Goal: Task Accomplishment & Management: Manage account settings

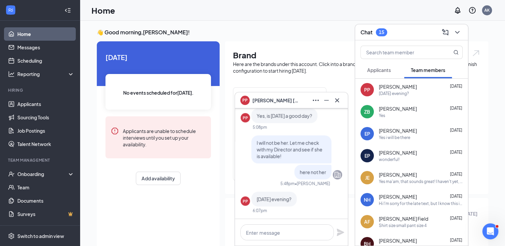
scroll to position [79, 0]
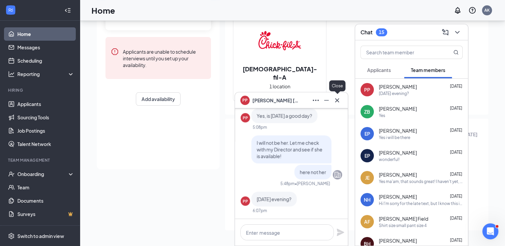
click at [337, 100] on icon "Cross" at bounding box center [337, 100] width 4 height 4
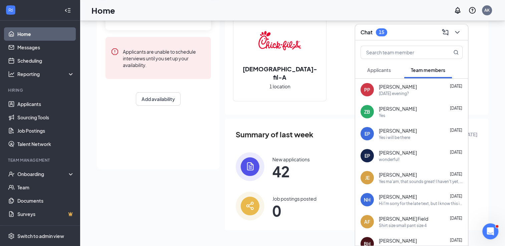
click at [381, 67] on span "Applicants" at bounding box center [379, 70] width 24 height 6
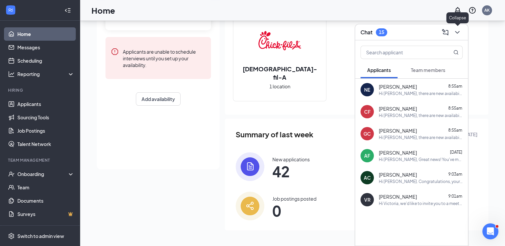
click at [457, 34] on icon "ChevronDown" at bounding box center [457, 32] width 8 height 8
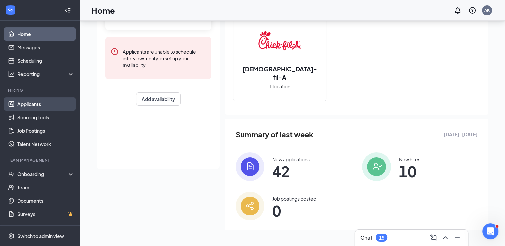
click at [39, 104] on link "Applicants" at bounding box center [45, 103] width 57 height 13
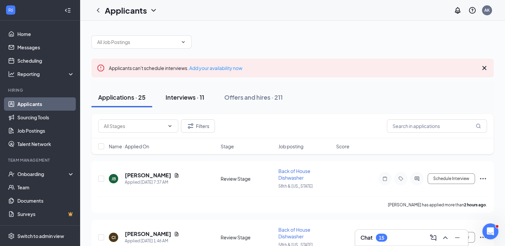
click at [192, 95] on div "Interviews · 11" at bounding box center [185, 97] width 39 height 8
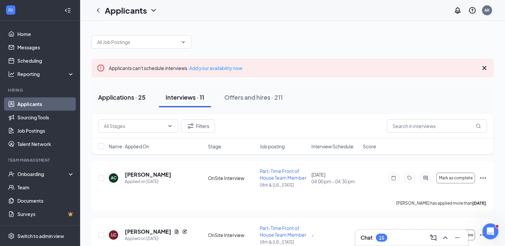
click at [119, 96] on div "Applications · 25" at bounding box center [121, 97] width 47 height 8
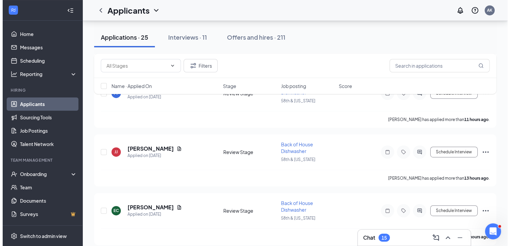
scroll to position [321, 0]
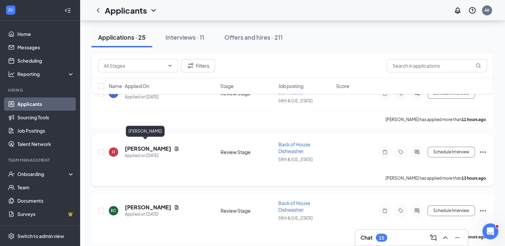
click at [135, 145] on h5 "[PERSON_NAME]" at bounding box center [148, 148] width 46 height 7
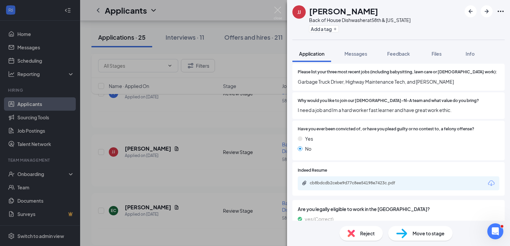
scroll to position [167, 0]
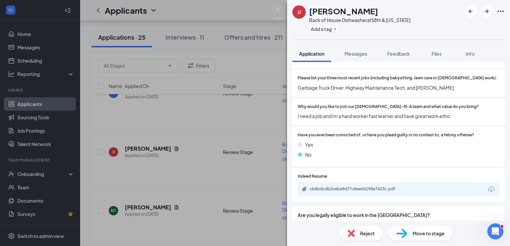
click at [352, 187] on div "cb8bdcdb2cebe9d77c8ee54198e7423c.pdf" at bounding box center [356, 189] width 93 height 5
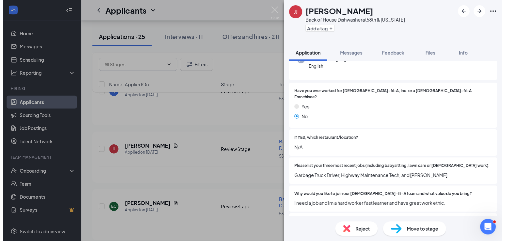
scroll to position [0, 0]
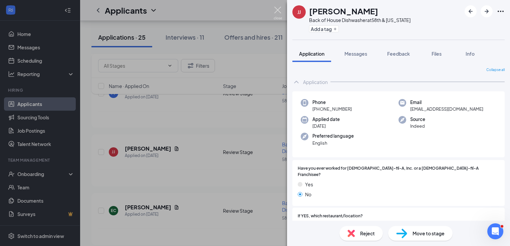
click at [279, 12] on img at bounding box center [278, 13] width 8 height 13
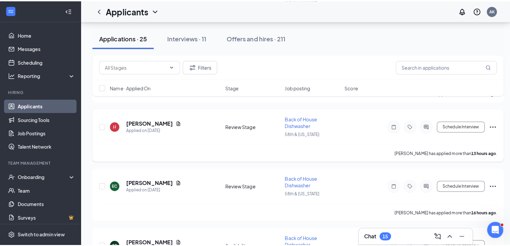
scroll to position [349, 0]
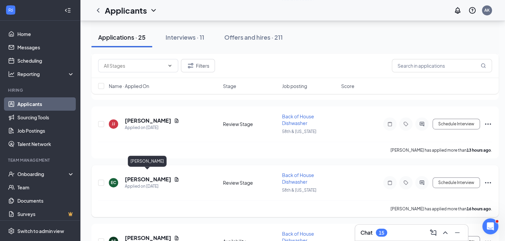
click at [153, 176] on h5 "[PERSON_NAME]" at bounding box center [148, 179] width 46 height 7
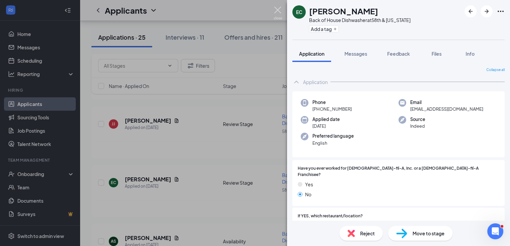
click at [278, 11] on img at bounding box center [278, 13] width 8 height 13
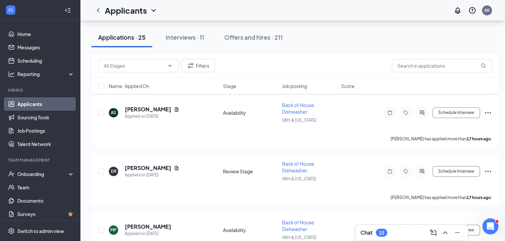
scroll to position [477, 0]
click at [295, 86] on span "Job posting" at bounding box center [294, 86] width 25 height 7
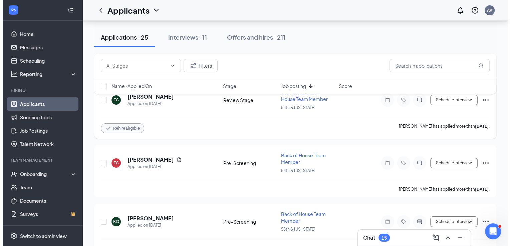
scroll to position [131, 0]
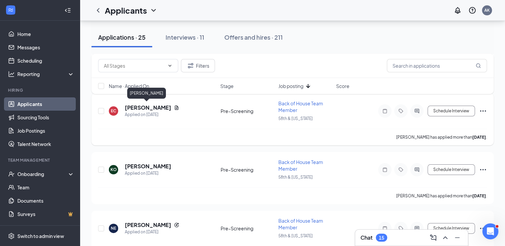
click at [143, 107] on h5 "[PERSON_NAME]" at bounding box center [148, 107] width 46 height 7
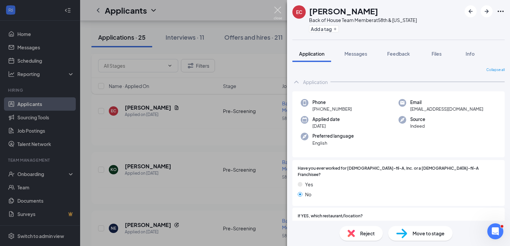
click at [278, 11] on img at bounding box center [278, 13] width 8 height 13
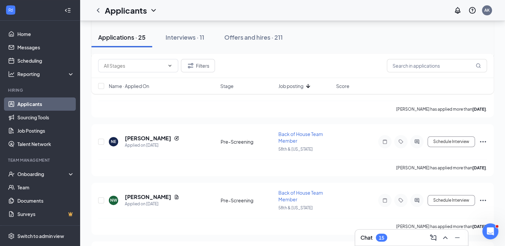
scroll to position [236, 0]
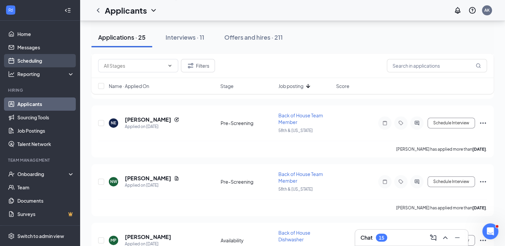
click at [35, 60] on link "Scheduling" at bounding box center [45, 60] width 57 height 13
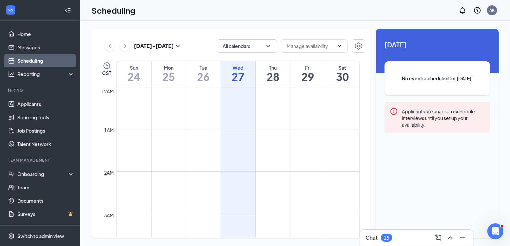
scroll to position [328, 0]
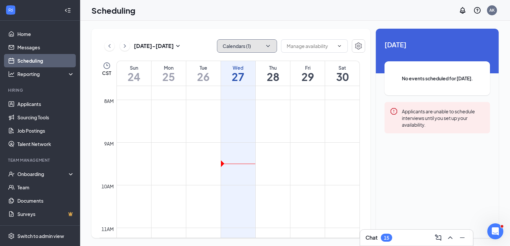
click at [262, 48] on button "Calendars (1)" at bounding box center [247, 45] width 60 height 13
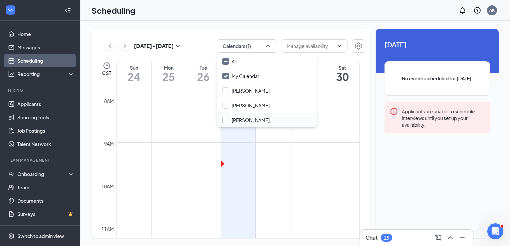
click at [227, 120] on input "[PERSON_NAME]" at bounding box center [245, 120] width 47 height 7
checkbox input "true"
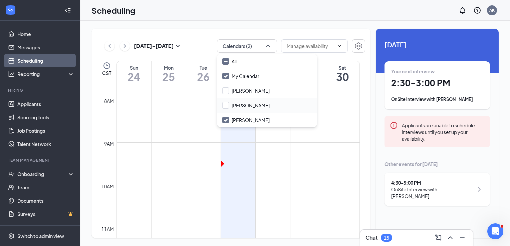
click at [259, 102] on div "[PERSON_NAME]" at bounding box center [267, 105] width 100 height 15
checkbox input "true"
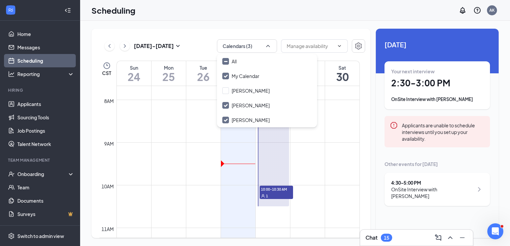
click at [277, 30] on div "[DATE] - [DATE] Calendars (3) CST Sun 24 Mon 25 Tue 26 Wed 27 Thu 28 Fri 29 Sat…" at bounding box center [230, 134] width 279 height 210
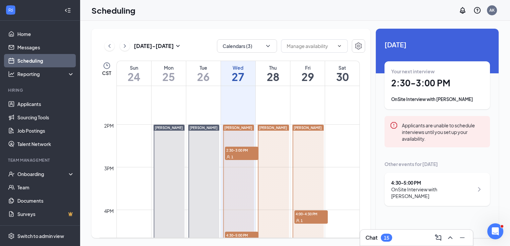
scroll to position [603, 0]
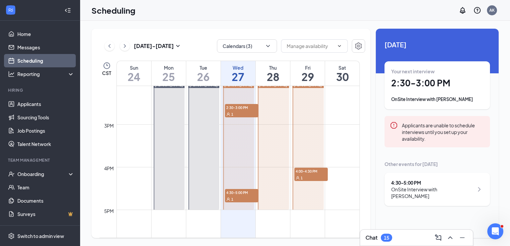
click at [254, 193] on span "4:30-5:00 PM" at bounding box center [241, 192] width 33 height 7
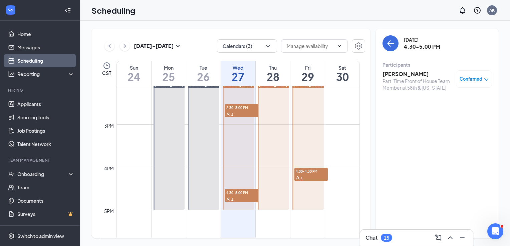
click at [302, 174] on span "4:00-4:30 PM" at bounding box center [310, 171] width 33 height 7
click at [244, 109] on span "2:30-3:00 PM" at bounding box center [241, 107] width 33 height 7
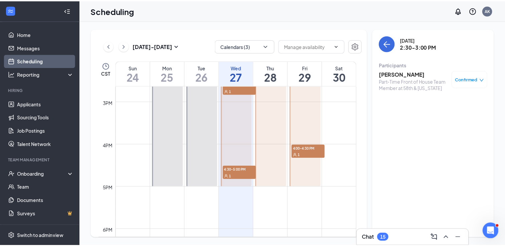
scroll to position [586, 0]
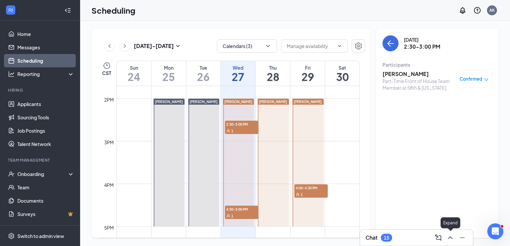
click at [452, 240] on icon "ChevronUp" at bounding box center [450, 238] width 8 height 8
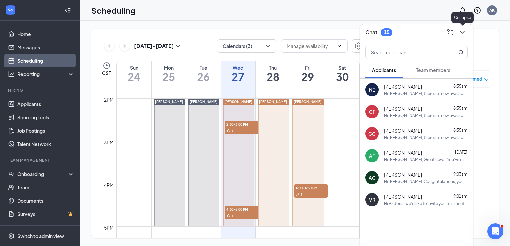
click at [465, 34] on icon "ChevronDown" at bounding box center [462, 32] width 8 height 8
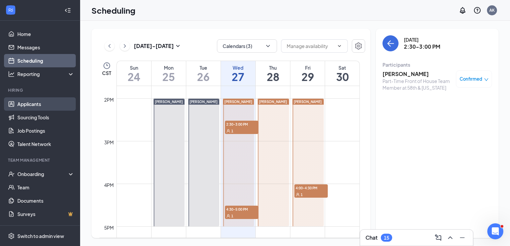
click at [40, 108] on link "Applicants" at bounding box center [45, 103] width 57 height 13
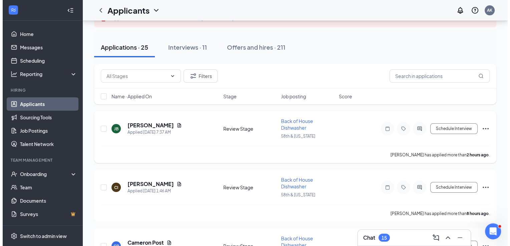
scroll to position [84, 0]
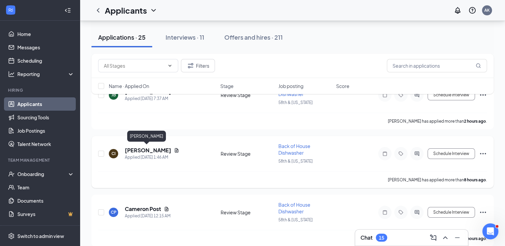
click at [148, 150] on h5 "[PERSON_NAME]" at bounding box center [148, 150] width 46 height 7
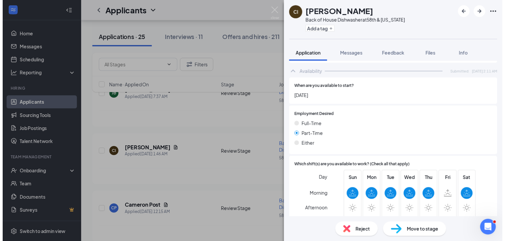
scroll to position [454, 0]
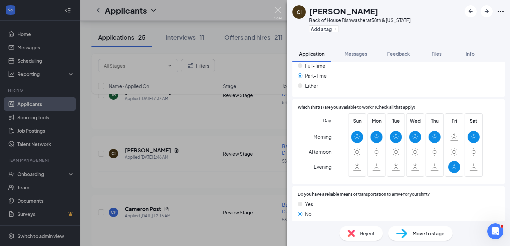
click at [278, 11] on img at bounding box center [278, 13] width 8 height 13
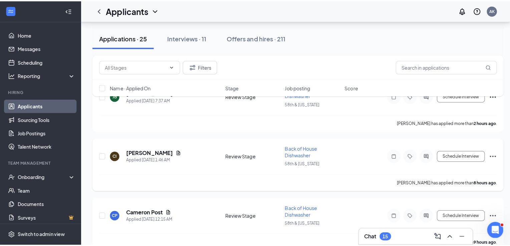
scroll to position [163, 0]
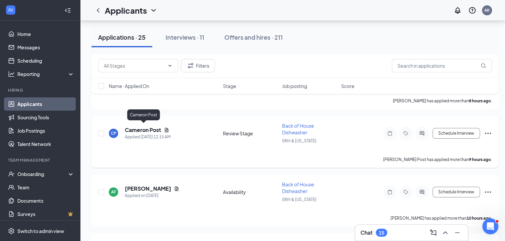
click at [146, 127] on h5 "Cameron Post" at bounding box center [143, 130] width 36 height 7
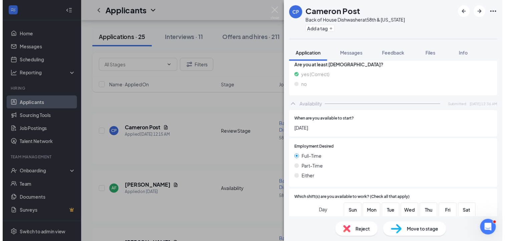
scroll to position [367, 0]
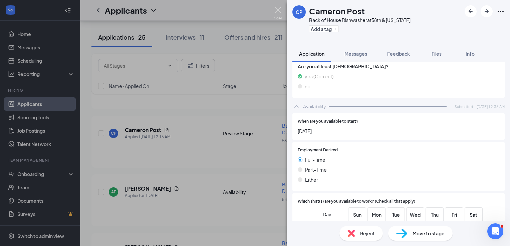
click at [281, 10] on img at bounding box center [278, 13] width 8 height 13
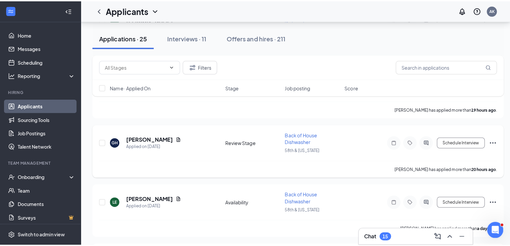
scroll to position [689, 0]
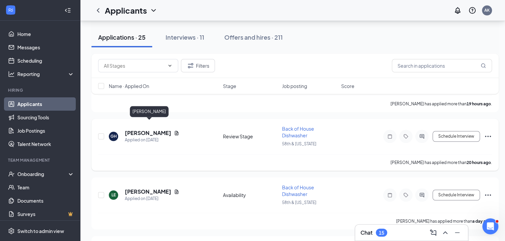
click at [159, 130] on h5 "[PERSON_NAME]" at bounding box center [148, 133] width 46 height 7
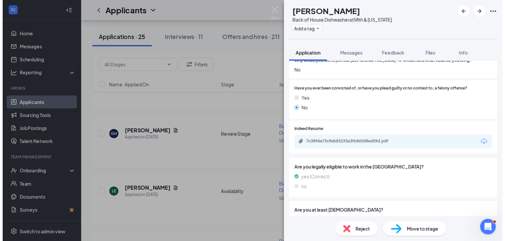
scroll to position [198, 0]
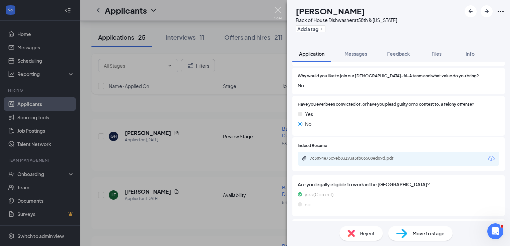
click at [279, 9] on img at bounding box center [278, 13] width 8 height 13
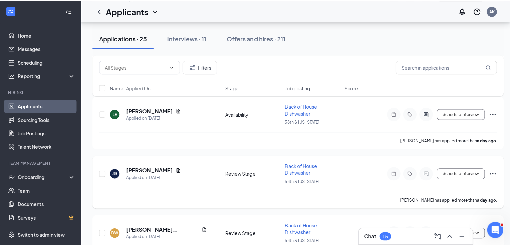
scroll to position [812, 0]
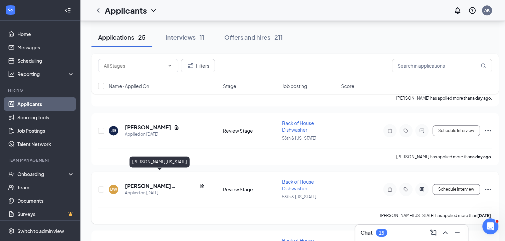
click at [152, 183] on h5 "[PERSON_NAME][US_STATE]" at bounding box center [161, 186] width 72 height 7
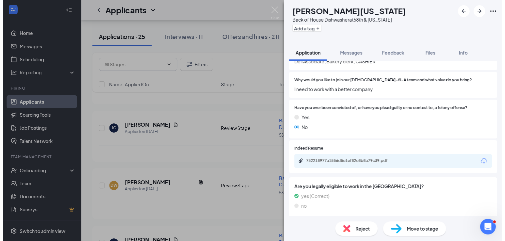
scroll to position [192, 0]
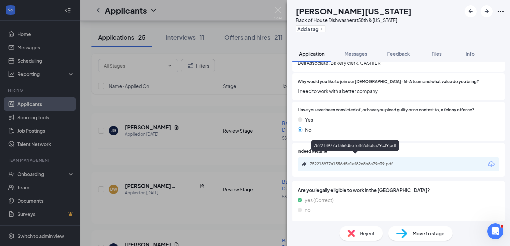
click at [369, 162] on div "752218977a1556d5e1ef82e8b8a79c39.pdf" at bounding box center [356, 164] width 93 height 5
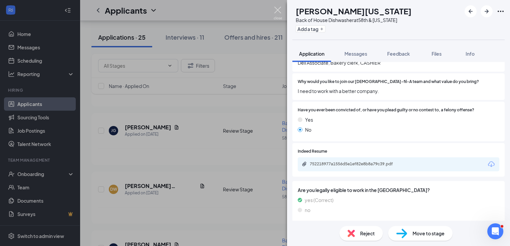
click at [276, 10] on img at bounding box center [278, 13] width 8 height 13
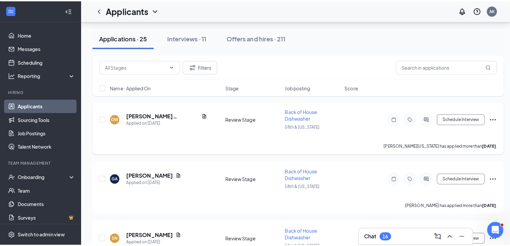
scroll to position [885, 0]
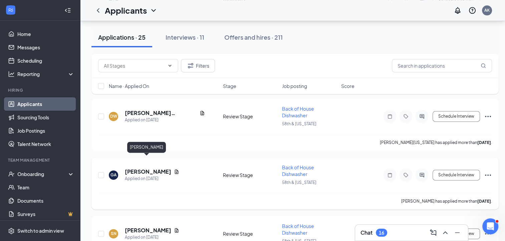
click at [145, 168] on h5 "[PERSON_NAME]" at bounding box center [148, 171] width 46 height 7
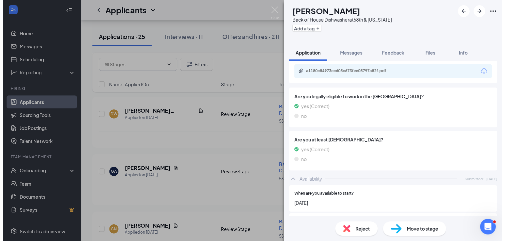
scroll to position [288, 0]
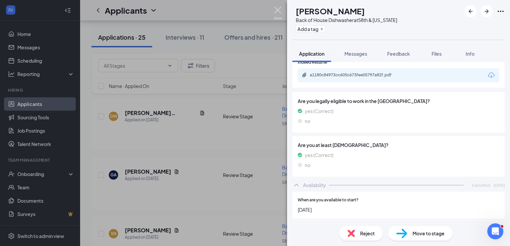
click at [280, 12] on img at bounding box center [278, 13] width 8 height 13
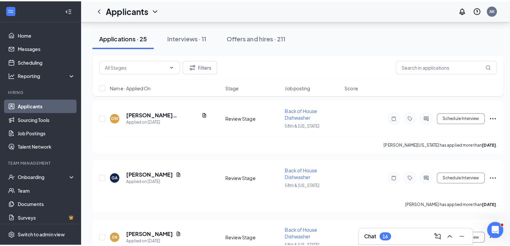
scroll to position [954, 0]
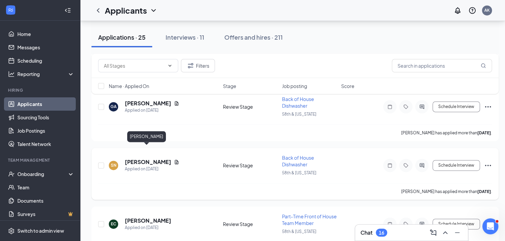
click at [153, 159] on h5 "[PERSON_NAME]" at bounding box center [148, 162] width 46 height 7
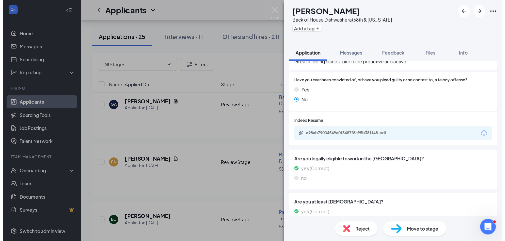
scroll to position [220, 0]
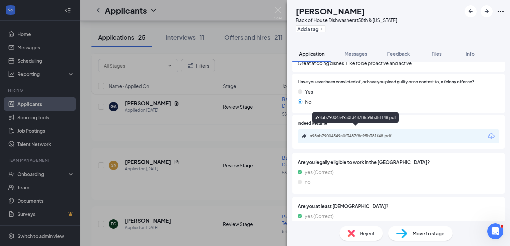
click at [357, 134] on div "a98ab79004549a0f3487f8c95b381f48.pdf" at bounding box center [356, 136] width 93 height 5
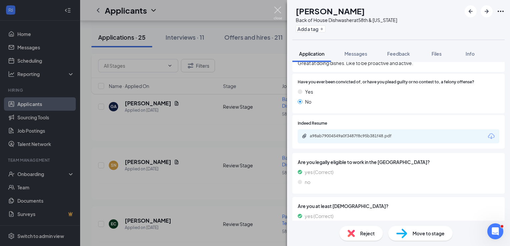
click at [279, 7] on img at bounding box center [278, 13] width 8 height 13
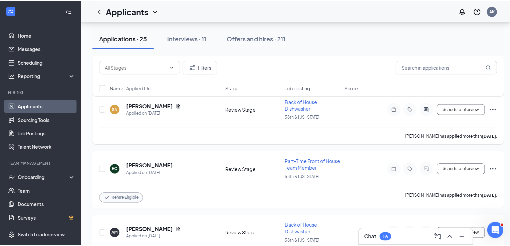
scroll to position [1091, 0]
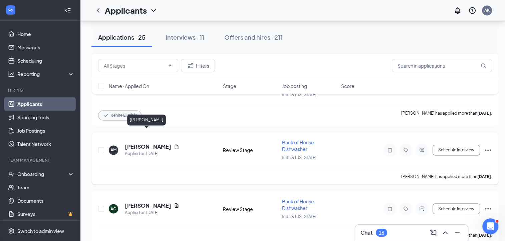
click at [143, 143] on h5 "[PERSON_NAME]" at bounding box center [148, 146] width 46 height 7
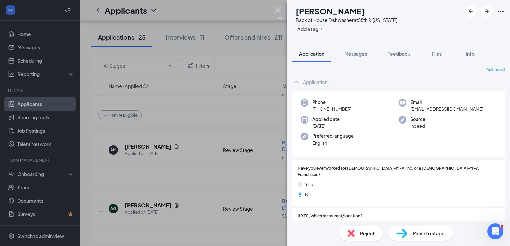
click at [278, 8] on img at bounding box center [278, 13] width 8 height 13
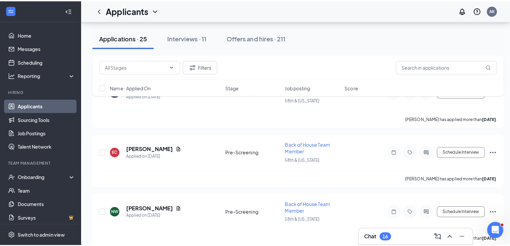
scroll to position [1326, 0]
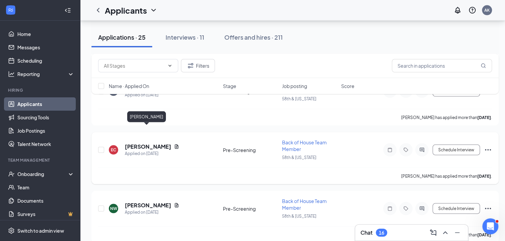
click at [159, 143] on h5 "[PERSON_NAME]" at bounding box center [148, 146] width 46 height 7
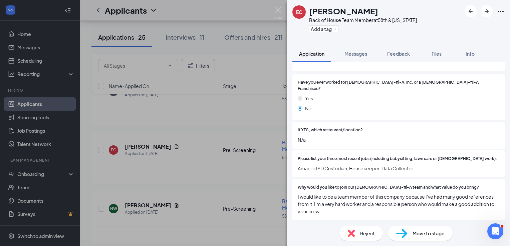
scroll to position [84, 0]
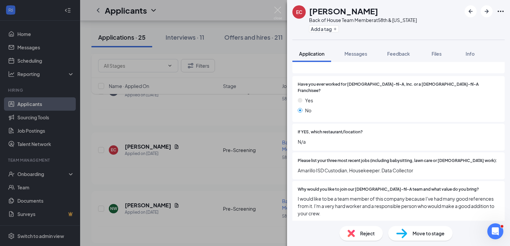
click at [425, 234] on span "Move to stage" at bounding box center [429, 233] width 32 height 7
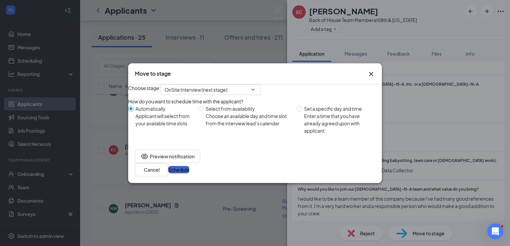
click at [189, 174] on button "Schedule" at bounding box center [178, 169] width 21 height 7
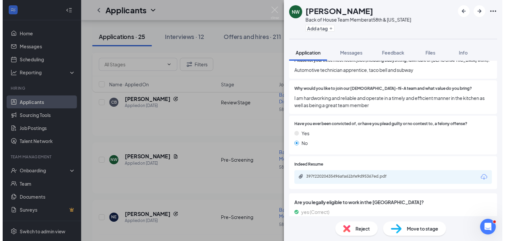
scroll to position [188, 0]
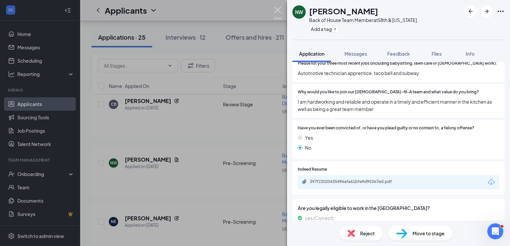
click at [279, 8] on img at bounding box center [278, 13] width 8 height 13
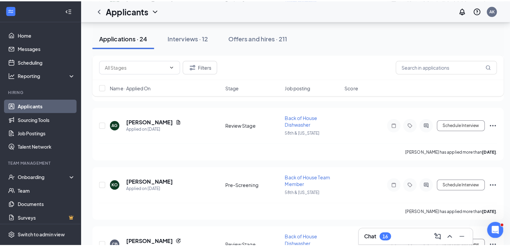
scroll to position [1204, 0]
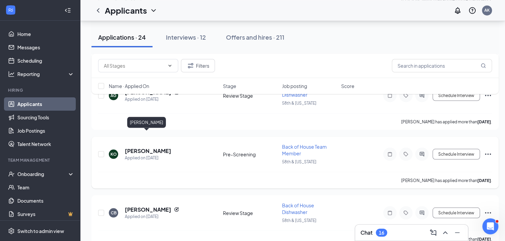
click at [150, 147] on h5 "[PERSON_NAME]" at bounding box center [148, 150] width 46 height 7
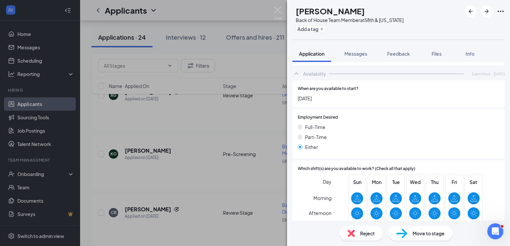
scroll to position [432, 0]
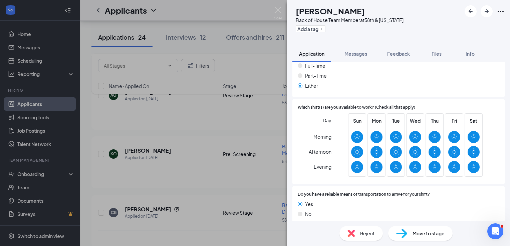
click at [416, 235] on span "Move to stage" at bounding box center [429, 233] width 32 height 7
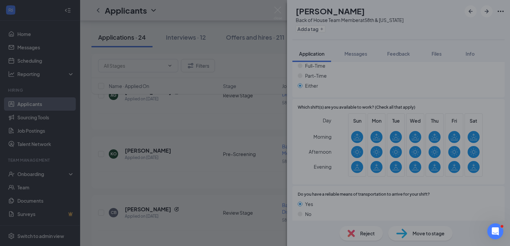
scroll to position [430, 0]
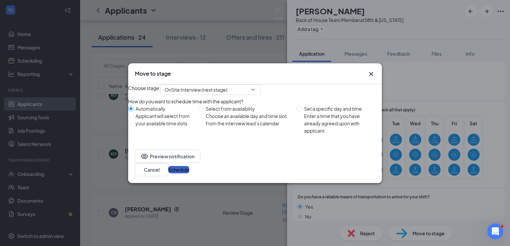
click at [189, 172] on button "Schedule" at bounding box center [178, 169] width 21 height 7
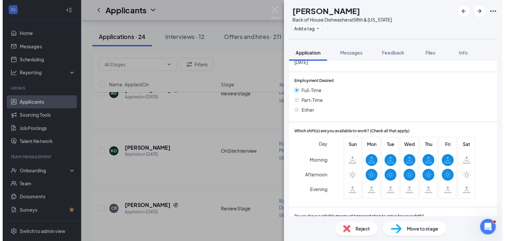
scroll to position [415, 0]
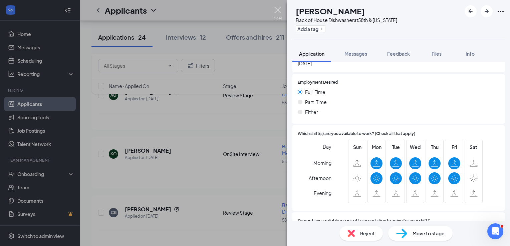
click at [277, 8] on img at bounding box center [278, 13] width 8 height 13
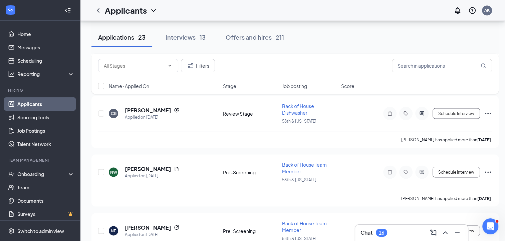
scroll to position [1260, 0]
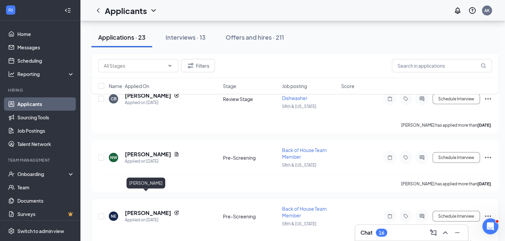
click at [141, 209] on h5 "[PERSON_NAME]" at bounding box center [148, 212] width 46 height 7
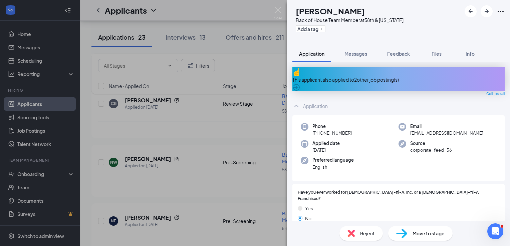
click at [428, 231] on span "Move to stage" at bounding box center [429, 233] width 32 height 7
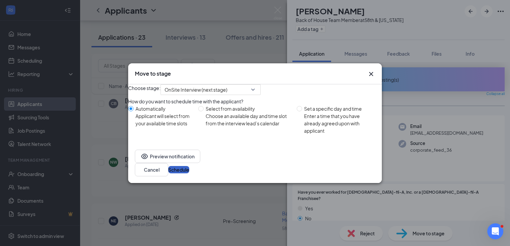
click at [189, 174] on button "Schedule" at bounding box center [178, 169] width 21 height 7
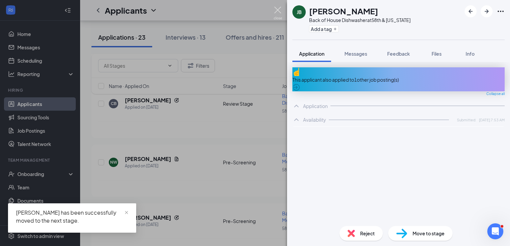
click at [279, 10] on img at bounding box center [278, 13] width 8 height 13
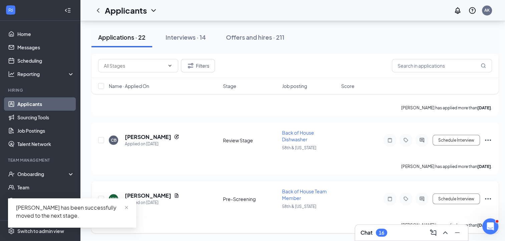
scroll to position [1202, 0]
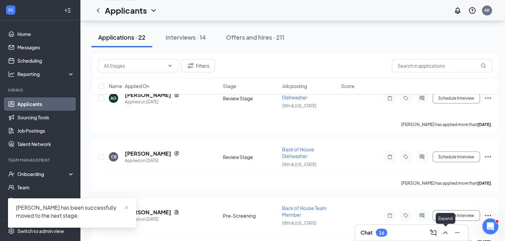
click at [448, 230] on icon "ChevronUp" at bounding box center [445, 233] width 8 height 8
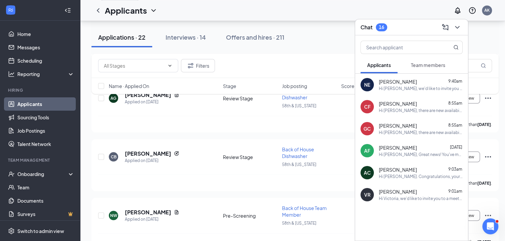
click at [441, 66] on span "Team members" at bounding box center [428, 65] width 34 height 6
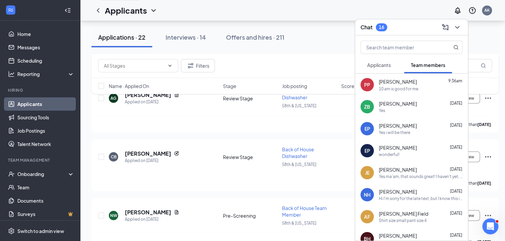
click at [388, 61] on button "Applicants" at bounding box center [379, 65] width 37 height 17
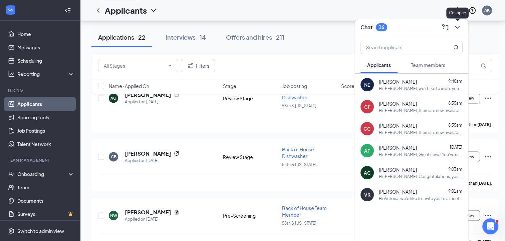
click at [459, 26] on icon "ChevronDown" at bounding box center [457, 27] width 4 height 3
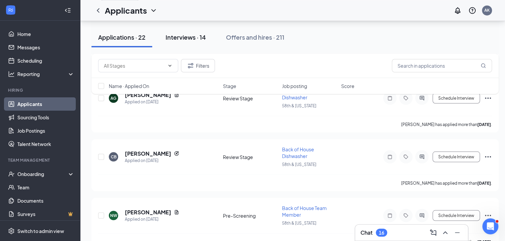
click at [191, 34] on div "Interviews · 14" at bounding box center [186, 37] width 40 height 8
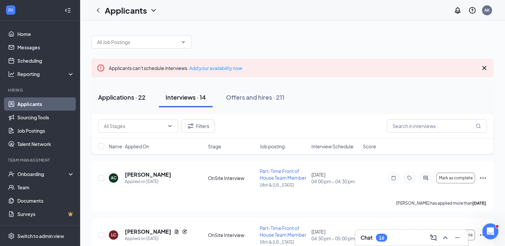
click at [124, 91] on button "Applications · 22" at bounding box center [121, 97] width 61 height 20
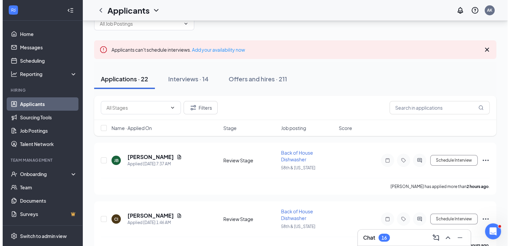
scroll to position [17, 0]
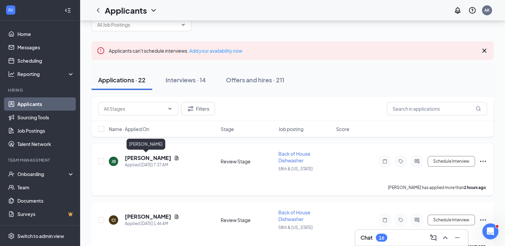
click at [144, 159] on h5 "[PERSON_NAME]" at bounding box center [148, 158] width 46 height 7
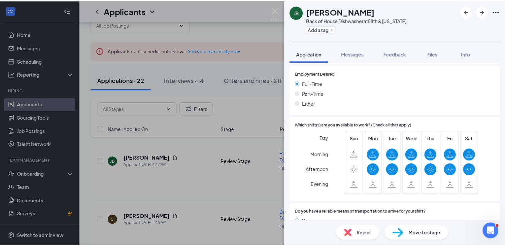
scroll to position [475, 0]
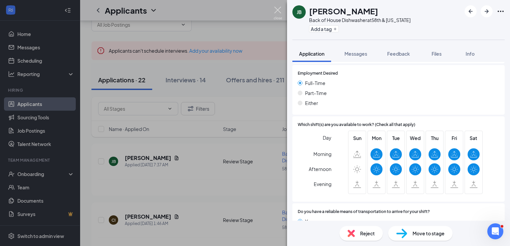
click at [277, 11] on img at bounding box center [278, 13] width 8 height 13
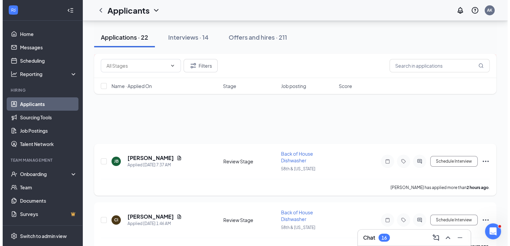
scroll to position [88, 0]
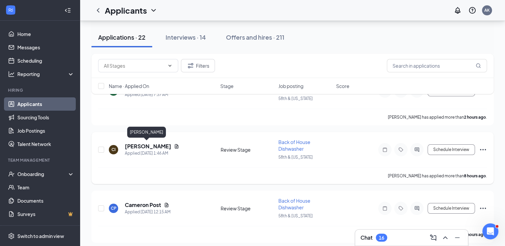
click at [140, 148] on h5 "[PERSON_NAME]" at bounding box center [148, 146] width 46 height 7
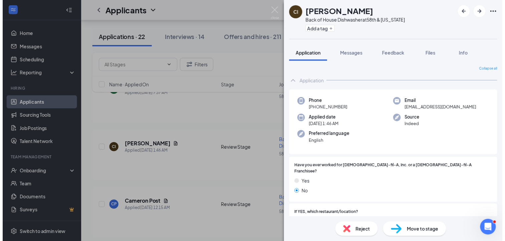
scroll to position [99, 0]
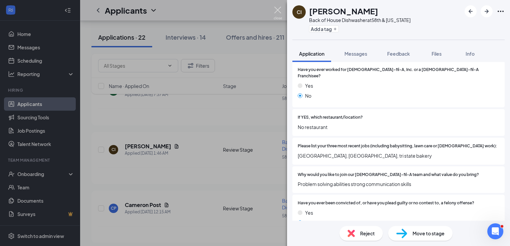
click at [277, 10] on img at bounding box center [278, 13] width 8 height 13
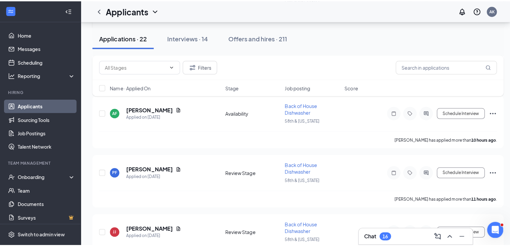
scroll to position [317, 0]
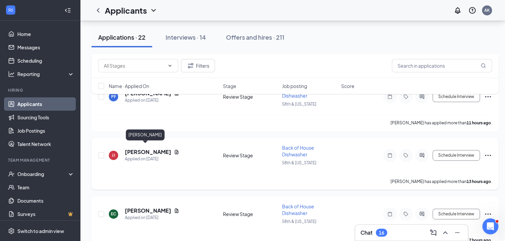
click at [140, 149] on h5 "[PERSON_NAME]" at bounding box center [148, 152] width 46 height 7
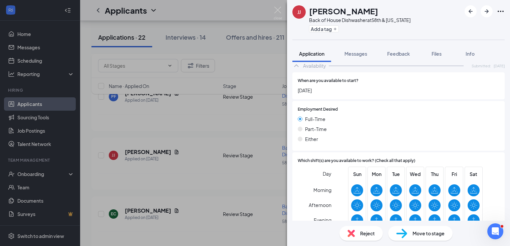
scroll to position [454, 0]
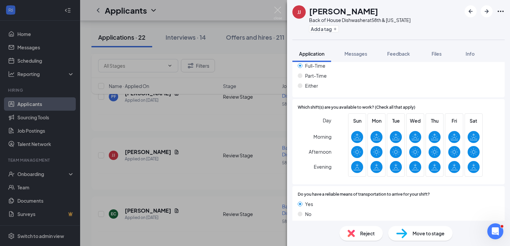
click at [420, 232] on span "Move to stage" at bounding box center [429, 233] width 32 height 7
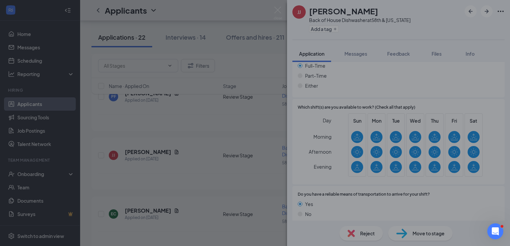
scroll to position [451, 0]
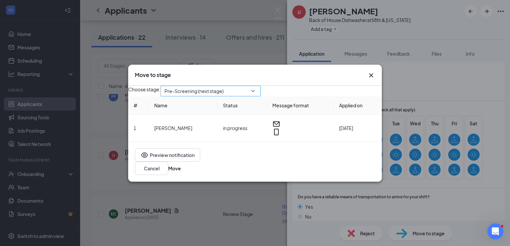
click at [257, 95] on span "Pre-Screening (next stage)" at bounding box center [211, 91] width 92 height 10
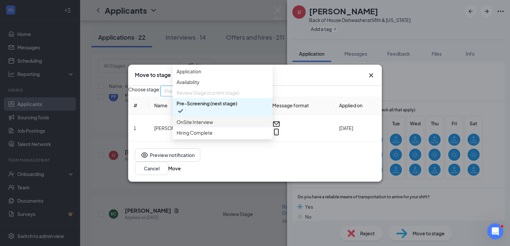
click at [215, 128] on div "OnSite Interview" at bounding box center [223, 122] width 100 height 11
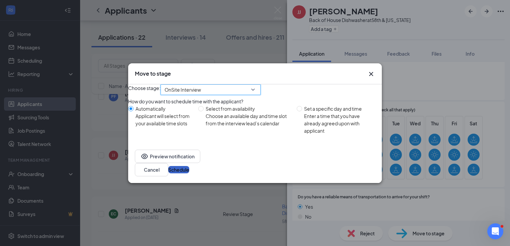
click at [189, 172] on button "Schedule" at bounding box center [178, 169] width 21 height 7
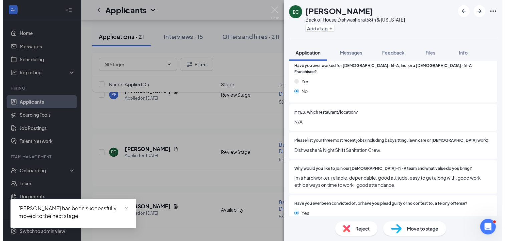
scroll to position [102, 0]
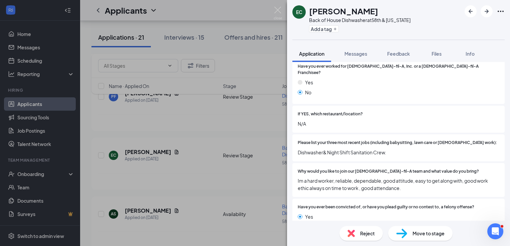
click at [346, 169] on span "Why would you like to join our [DEMOGRAPHIC_DATA]-fil-A team and what value do …" at bounding box center [388, 172] width 181 height 6
click at [278, 10] on img at bounding box center [278, 13] width 8 height 13
